Goal: Task Accomplishment & Management: Use online tool/utility

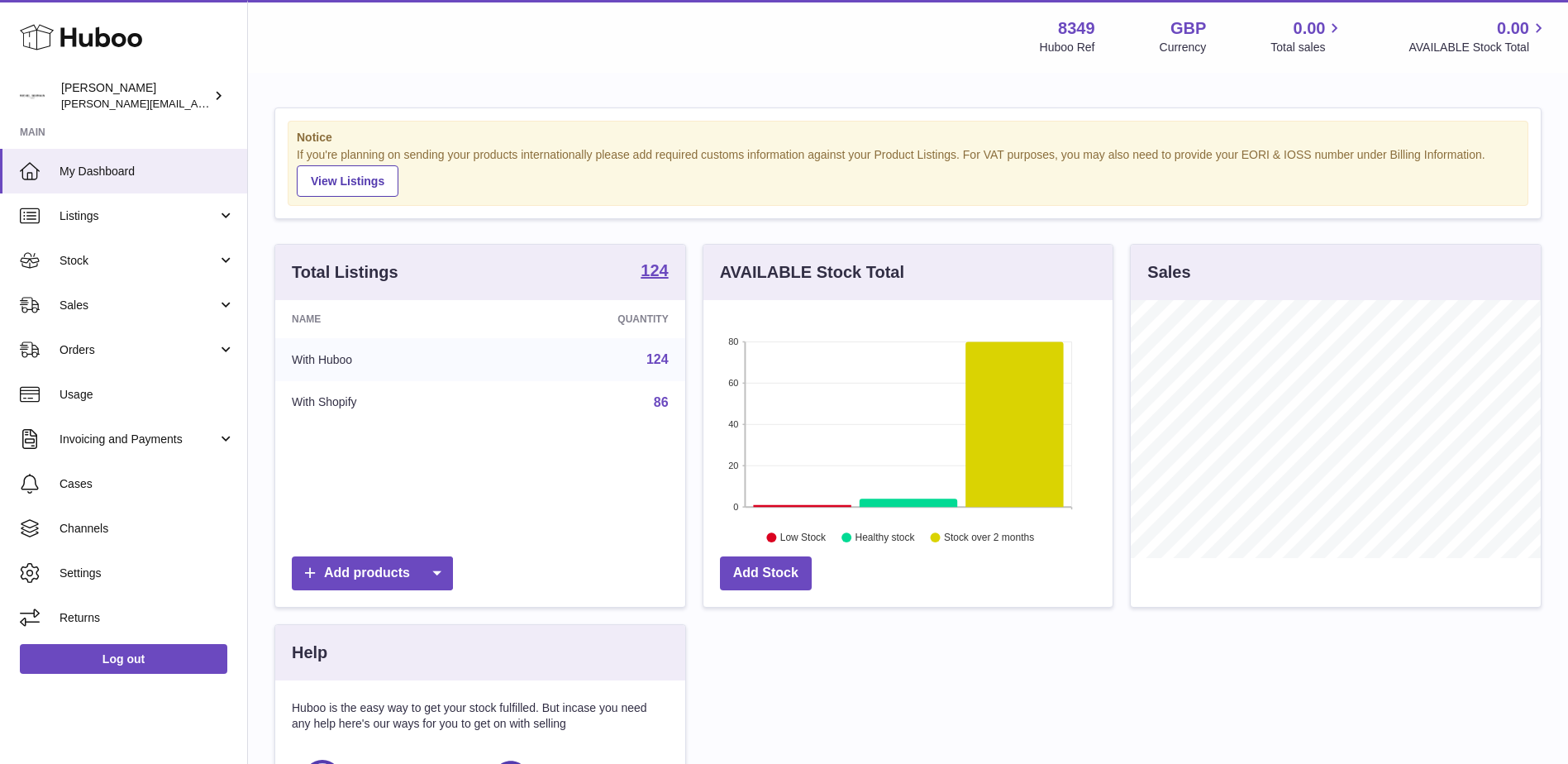
scroll to position [258, 409]
click at [63, 308] on span "Sales" at bounding box center [138, 305] width 158 height 15
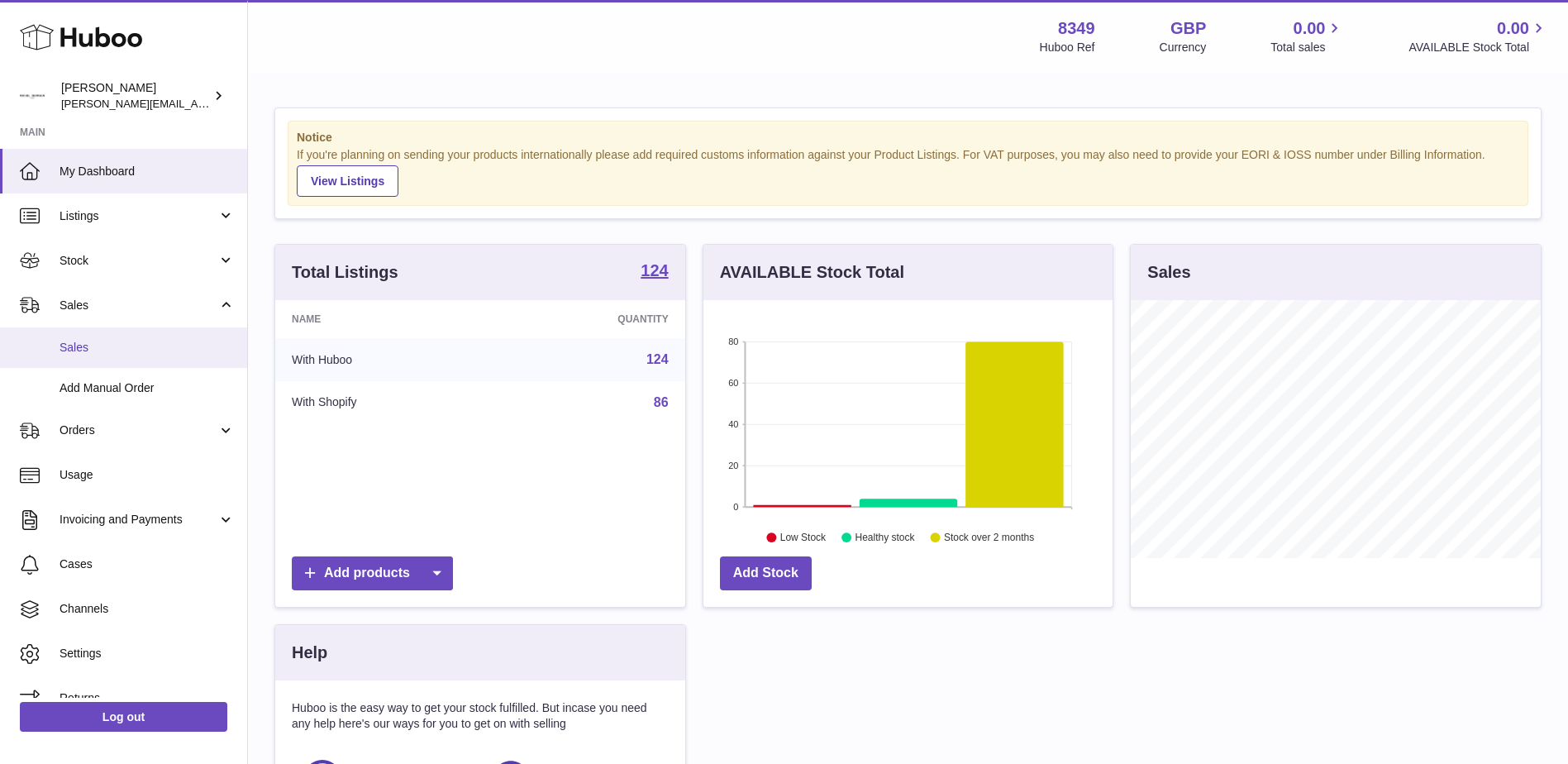
click at [73, 358] on link "Sales" at bounding box center [124, 347] width 247 height 40
click at [69, 345] on span "Sales" at bounding box center [147, 347] width 175 height 15
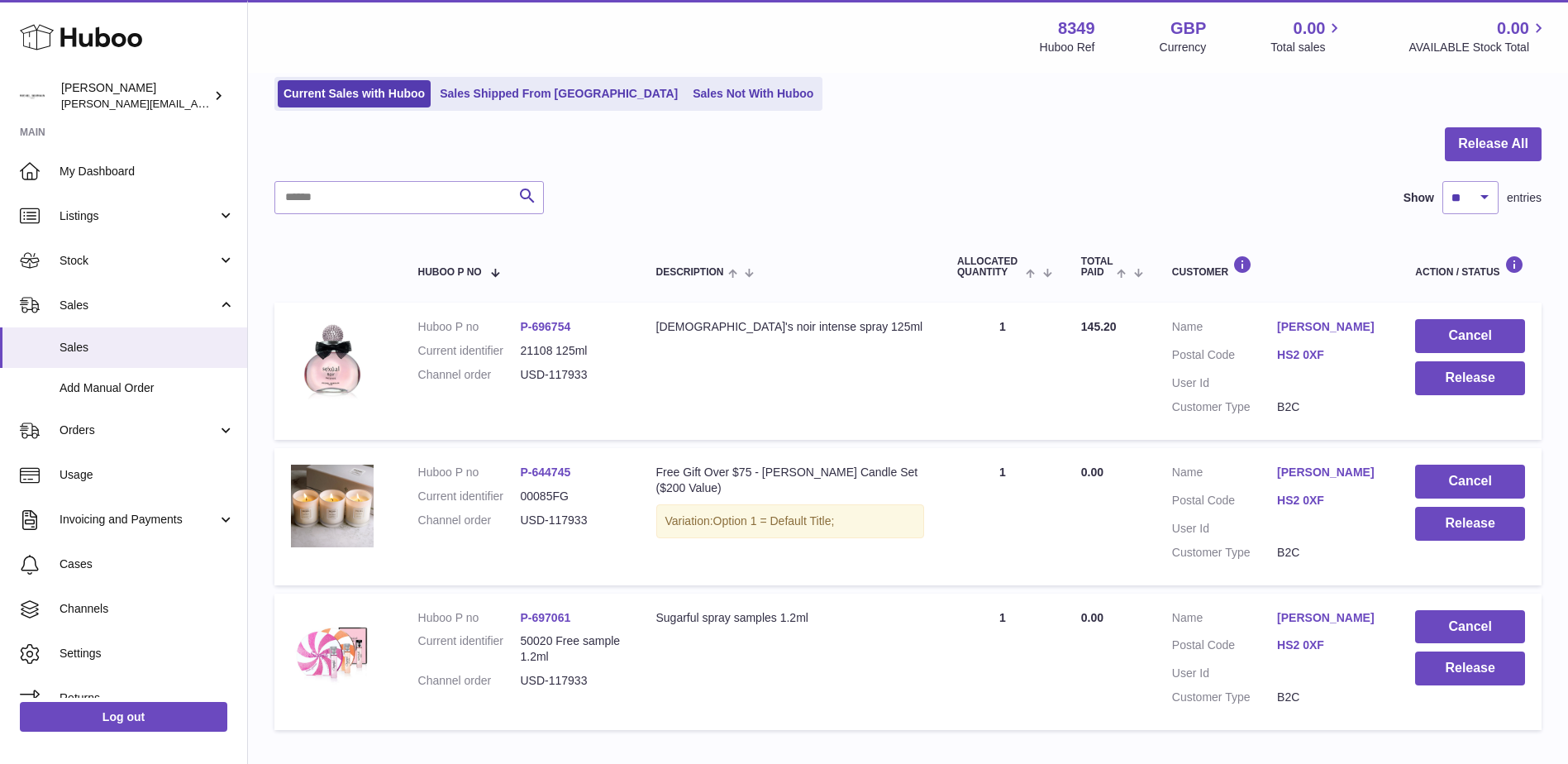
scroll to position [218, 0]
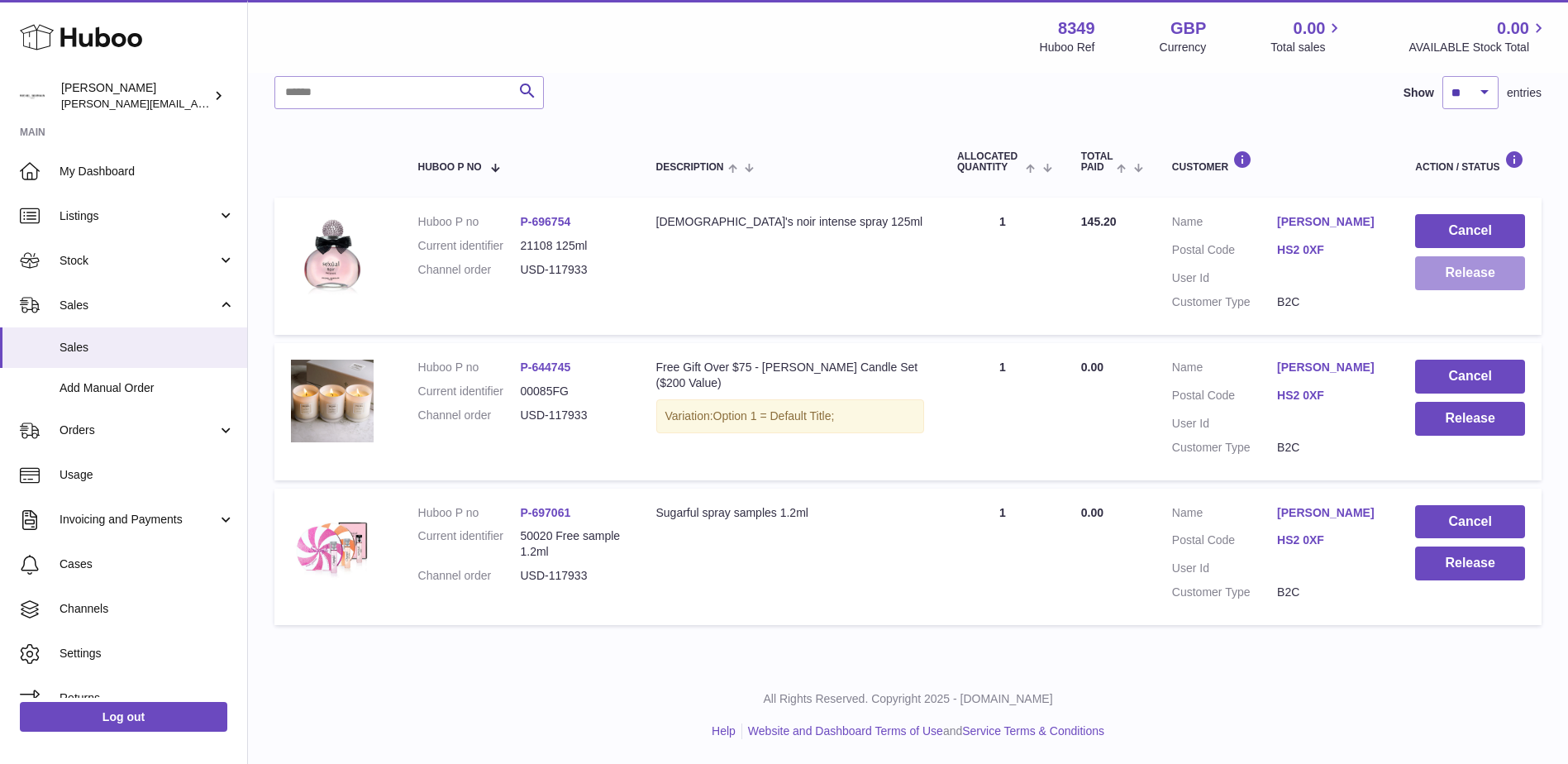
click at [1448, 274] on button "Release" at bounding box center [1469, 272] width 110 height 34
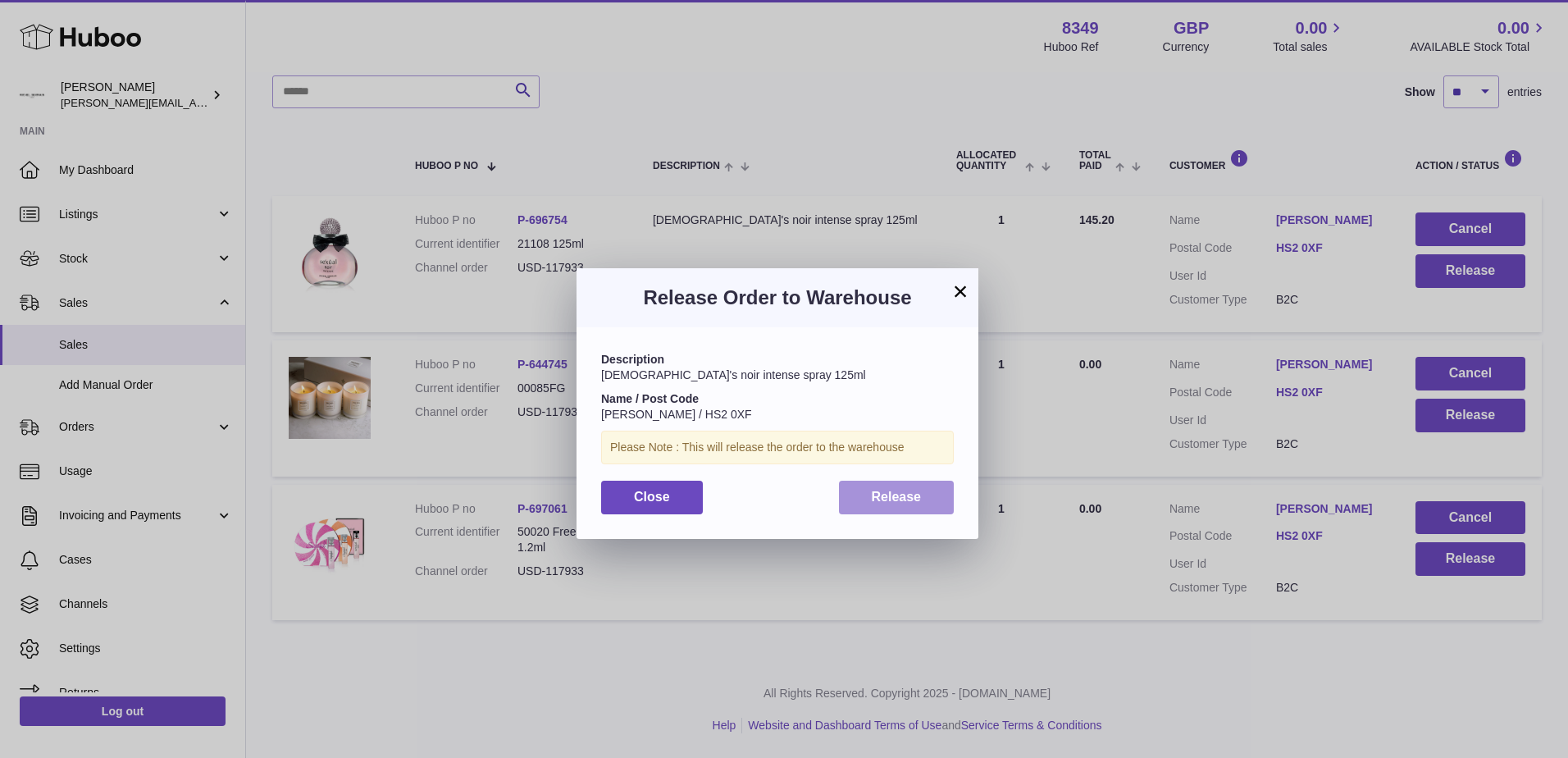
click at [883, 496] on span "Release" at bounding box center [896, 496] width 50 height 14
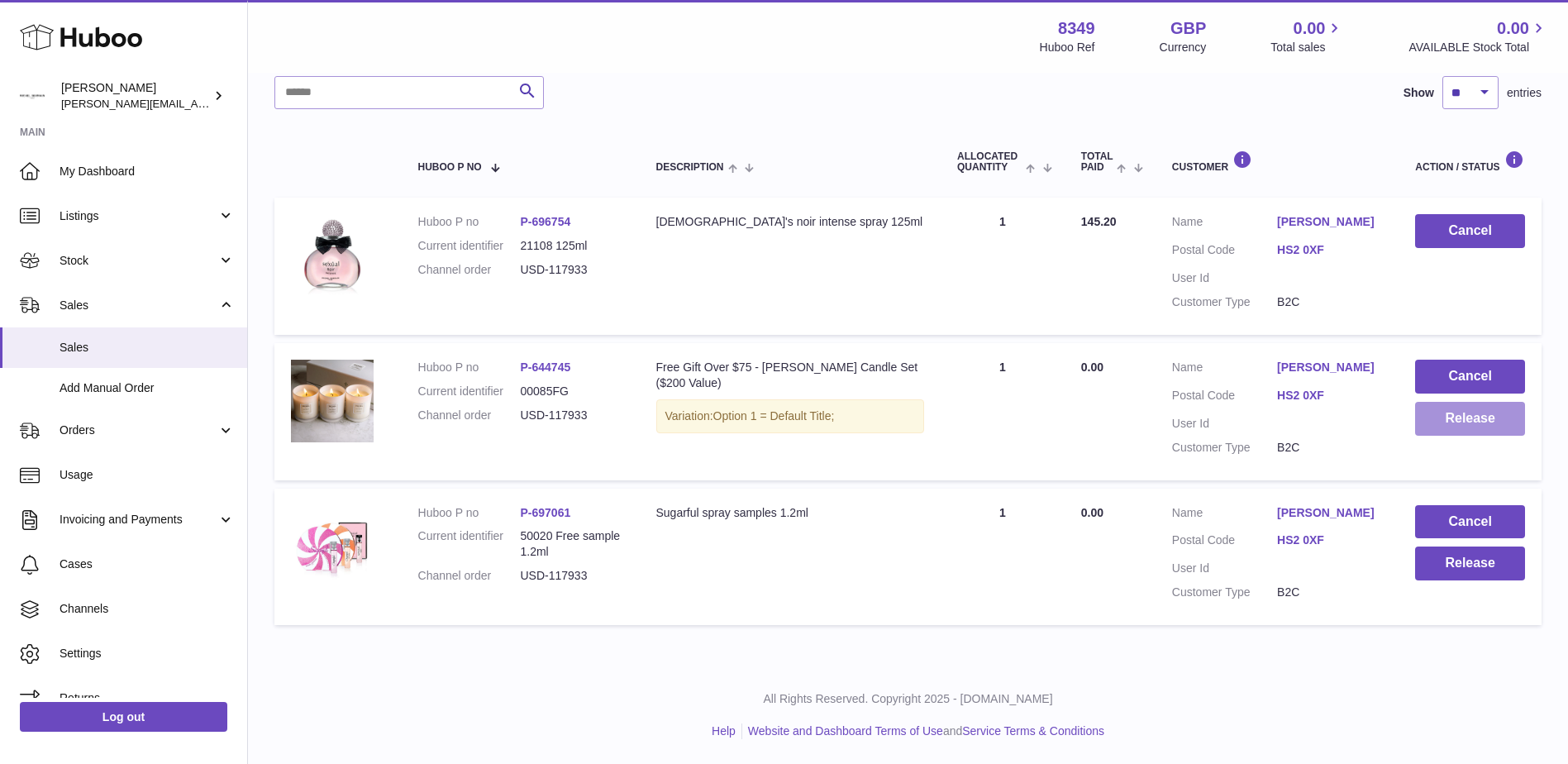
click at [1465, 426] on button "Release" at bounding box center [1469, 418] width 110 height 34
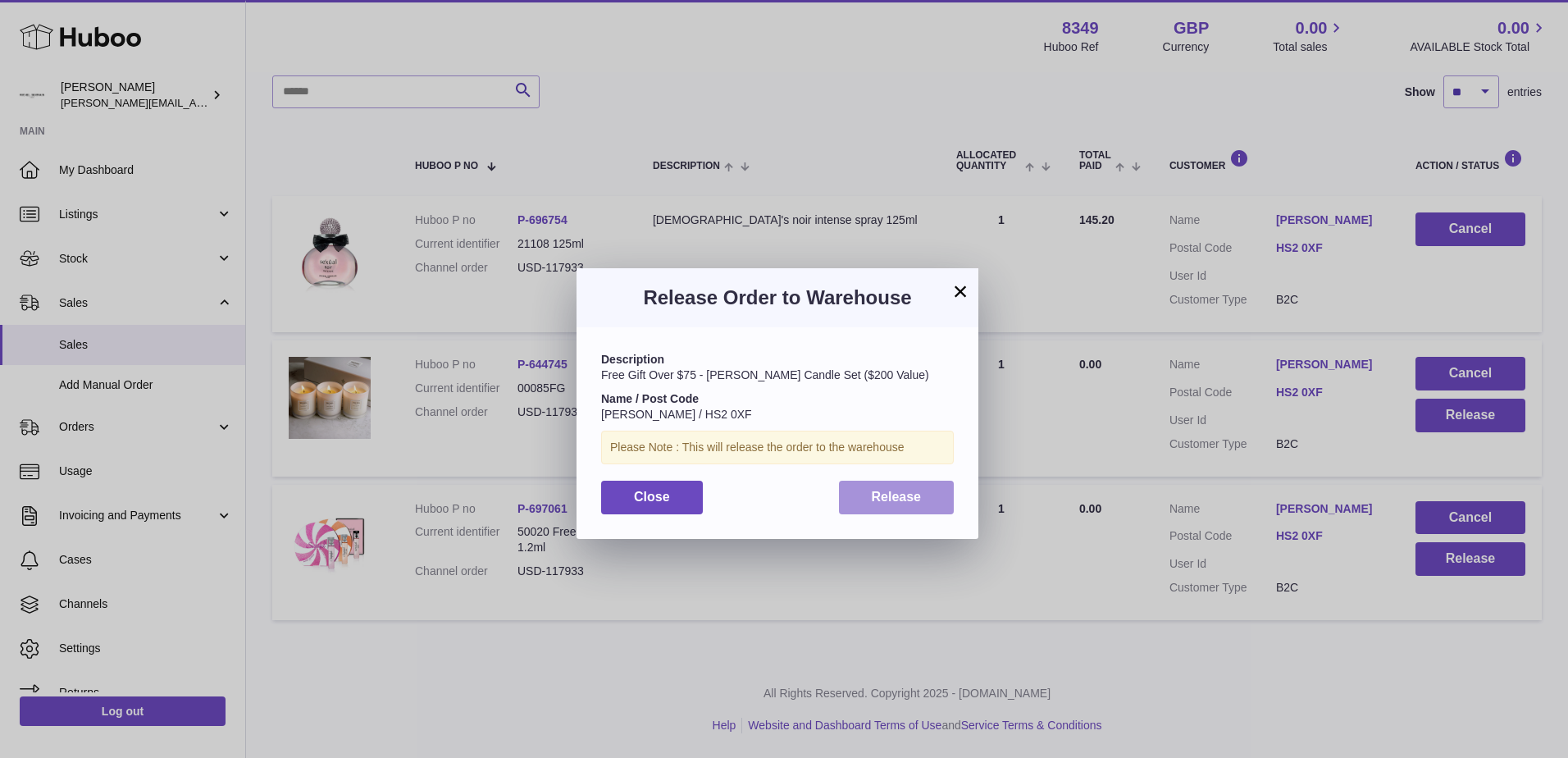
click at [895, 494] on span "Release" at bounding box center [896, 496] width 50 height 14
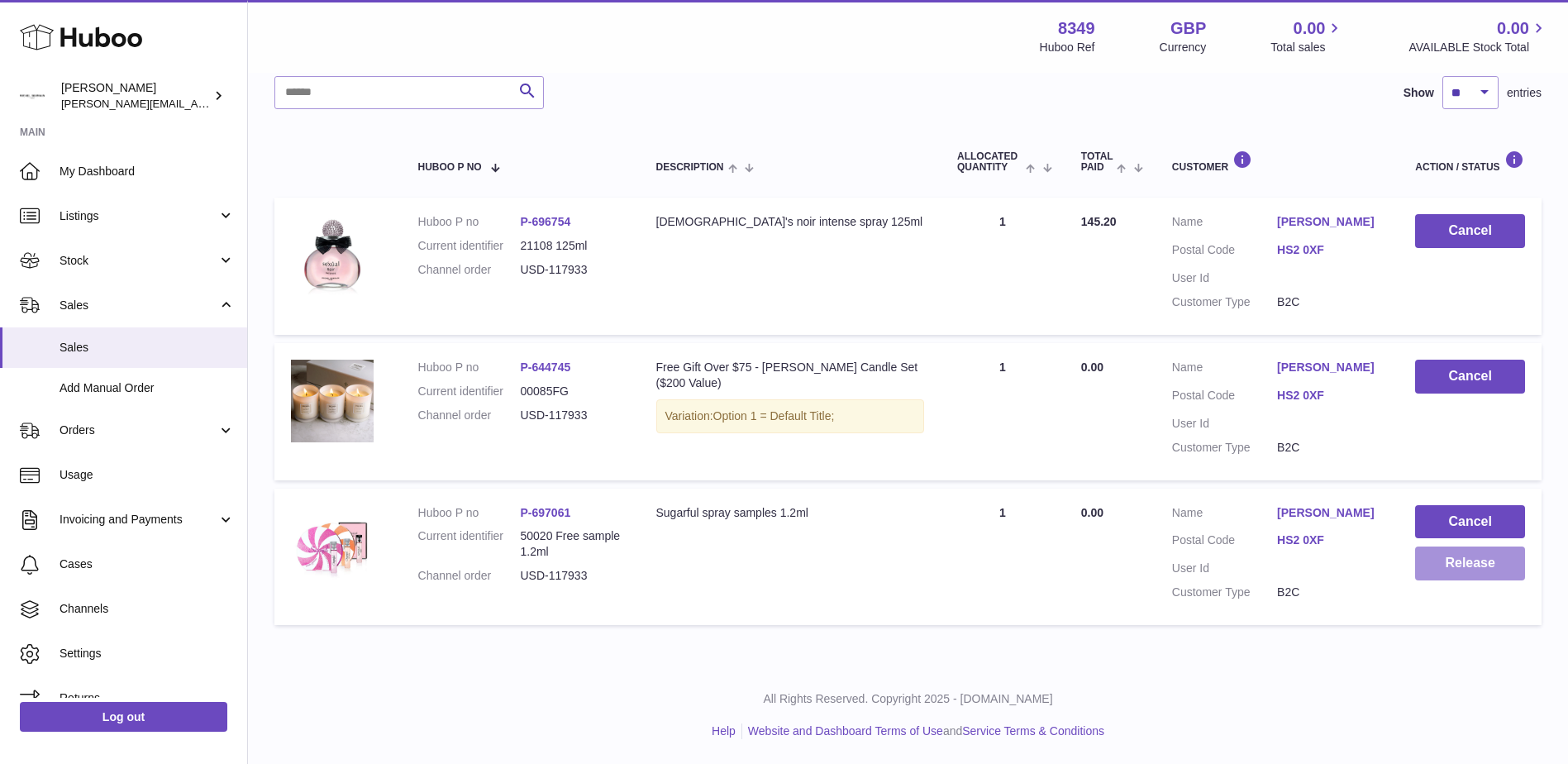
click at [1454, 565] on button "Release" at bounding box center [1469, 563] width 110 height 34
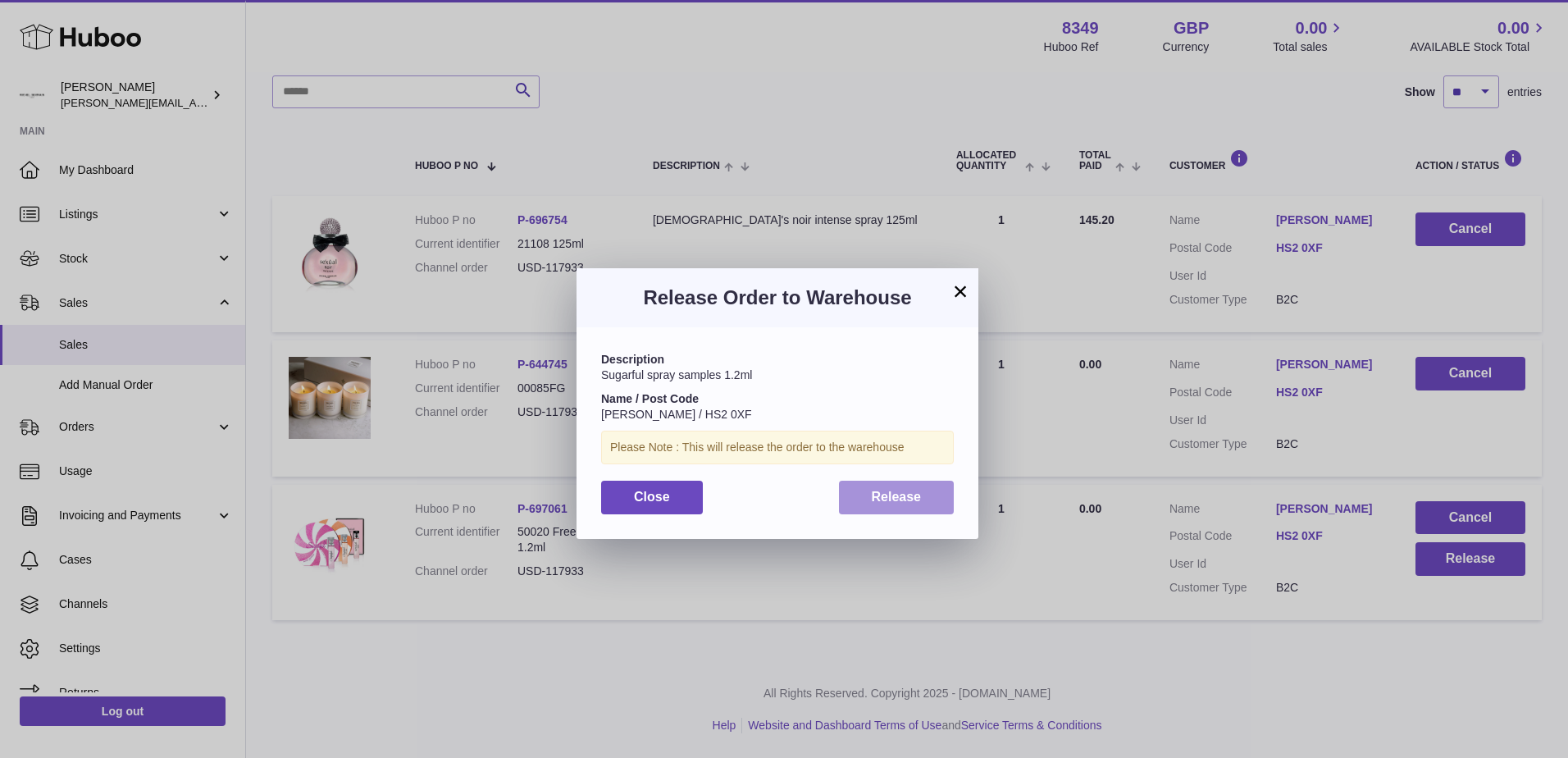
click at [882, 492] on span "Release" at bounding box center [896, 496] width 50 height 14
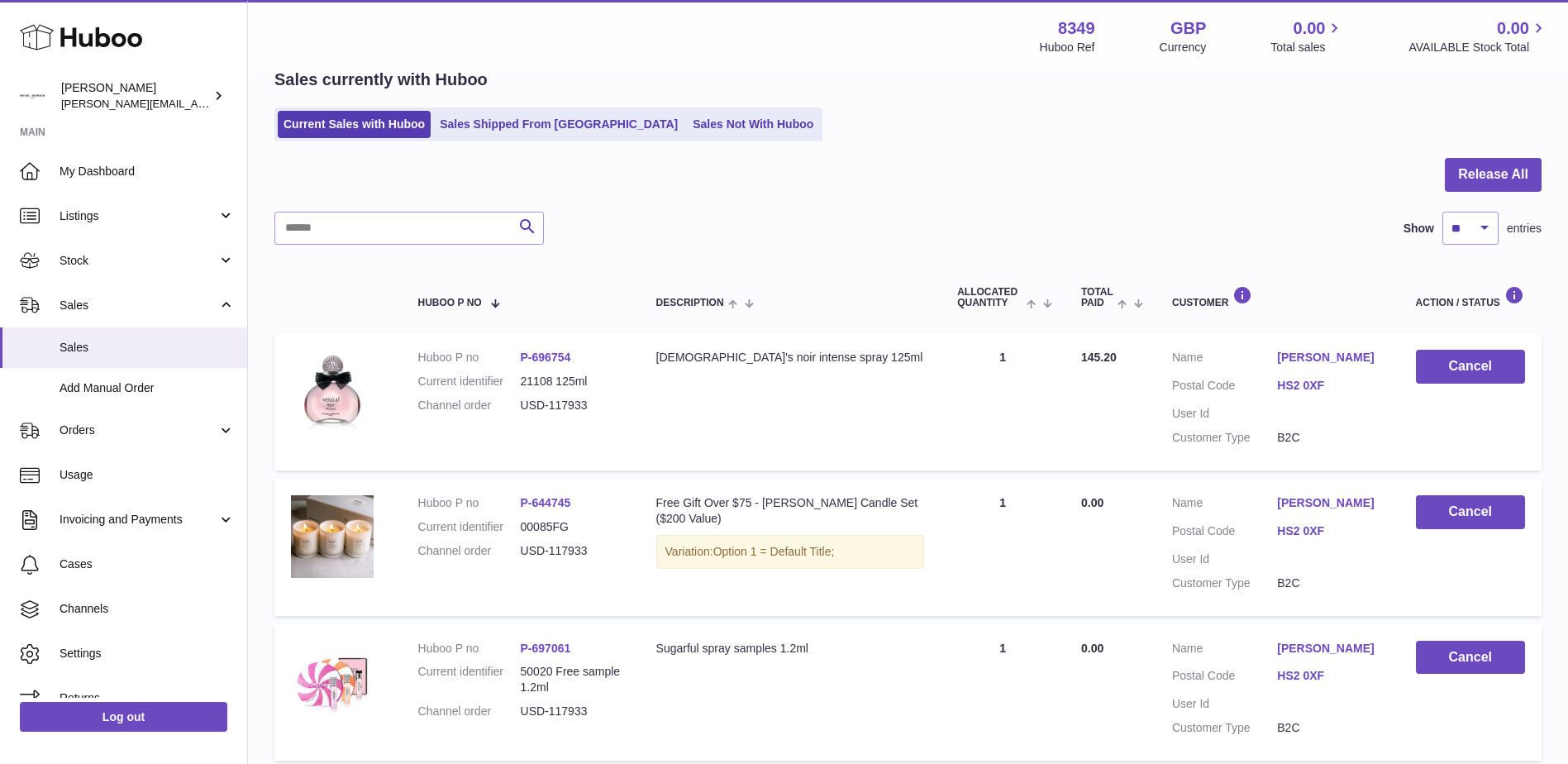
scroll to position [0, 0]
